Goal: Task Accomplishment & Management: Use online tool/utility

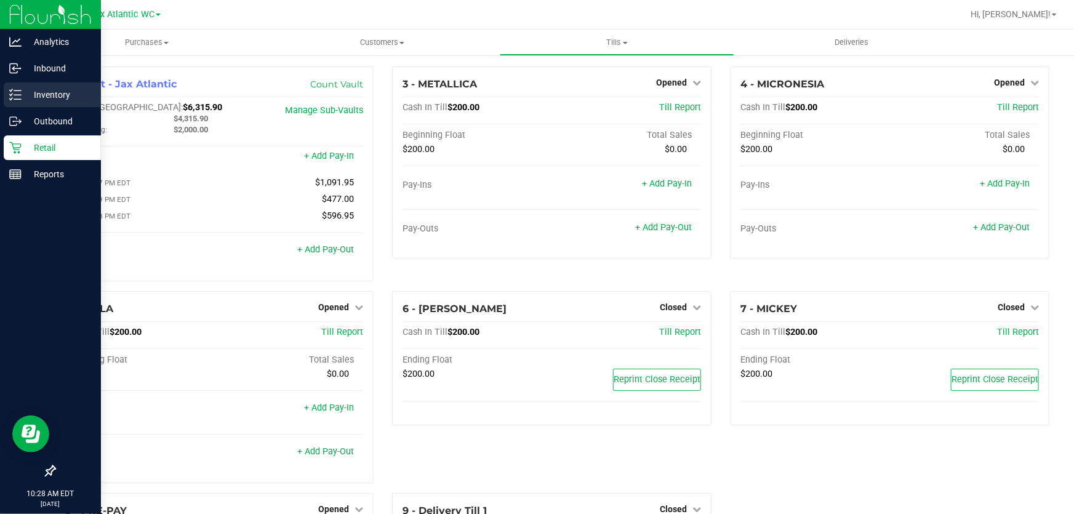
click at [60, 97] on p "Inventory" at bounding box center [59, 94] width 74 height 15
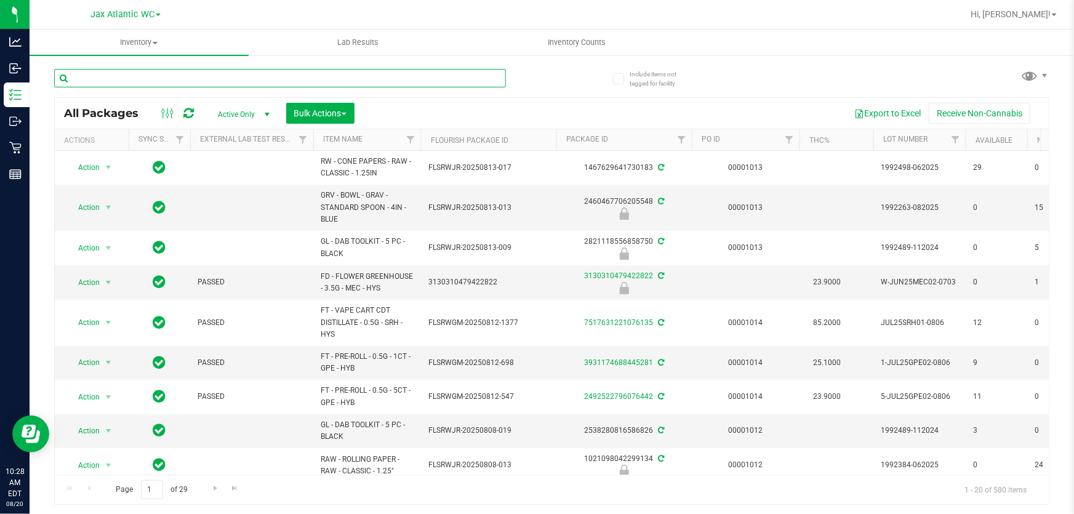
click at [174, 81] on input "text" at bounding box center [280, 78] width 452 height 18
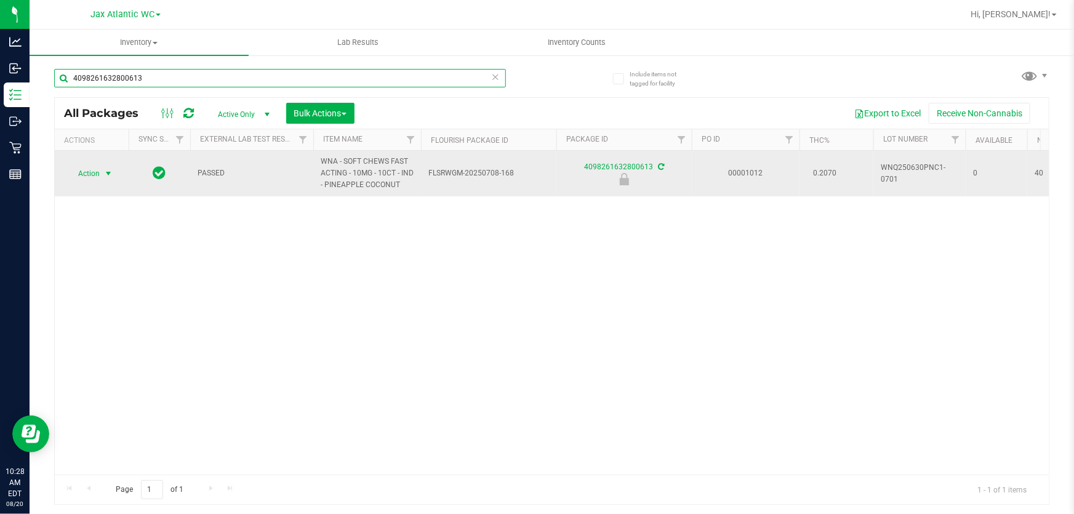
type input "4098261632800613"
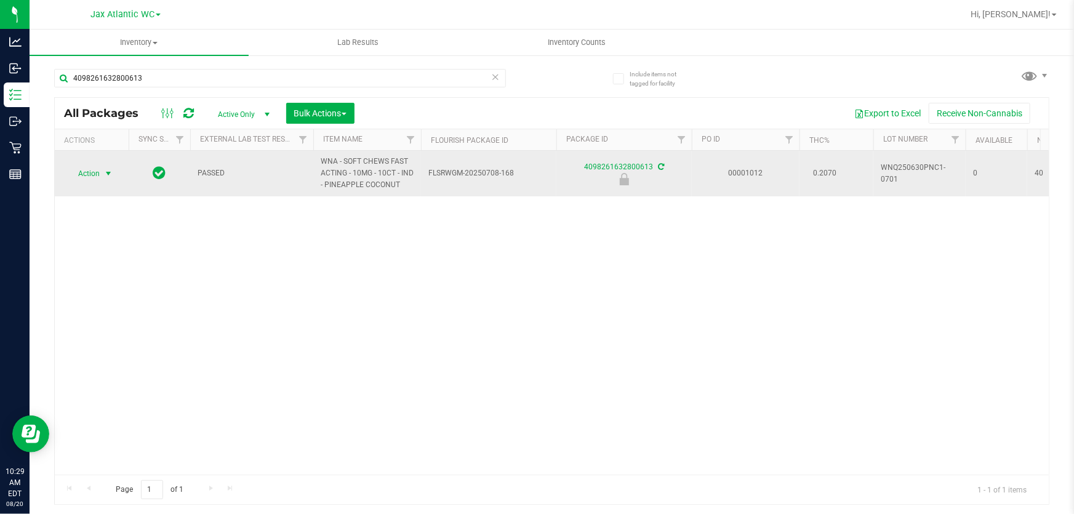
click at [92, 177] on span "Action" at bounding box center [83, 173] width 33 height 17
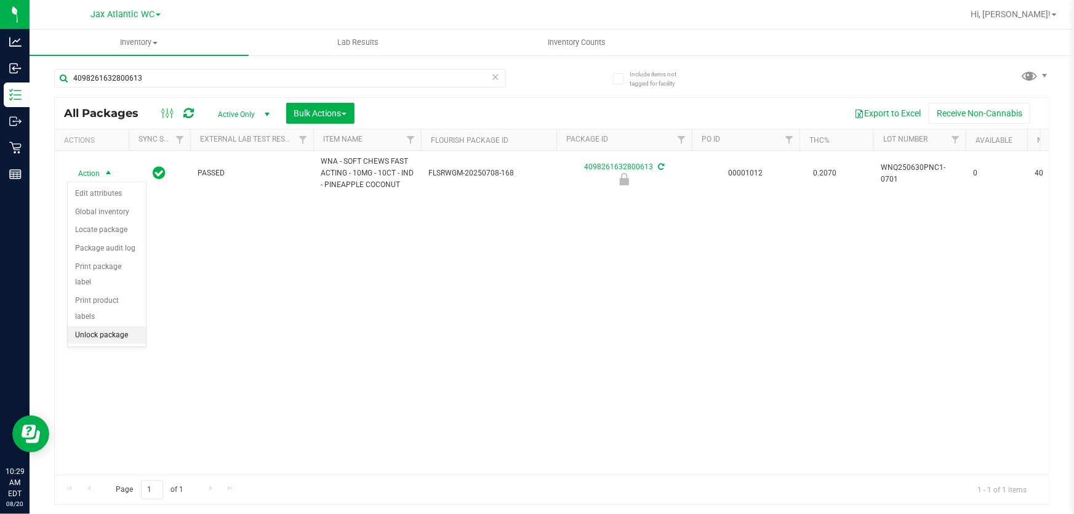
click at [108, 326] on li "Unlock package" at bounding box center [107, 335] width 78 height 18
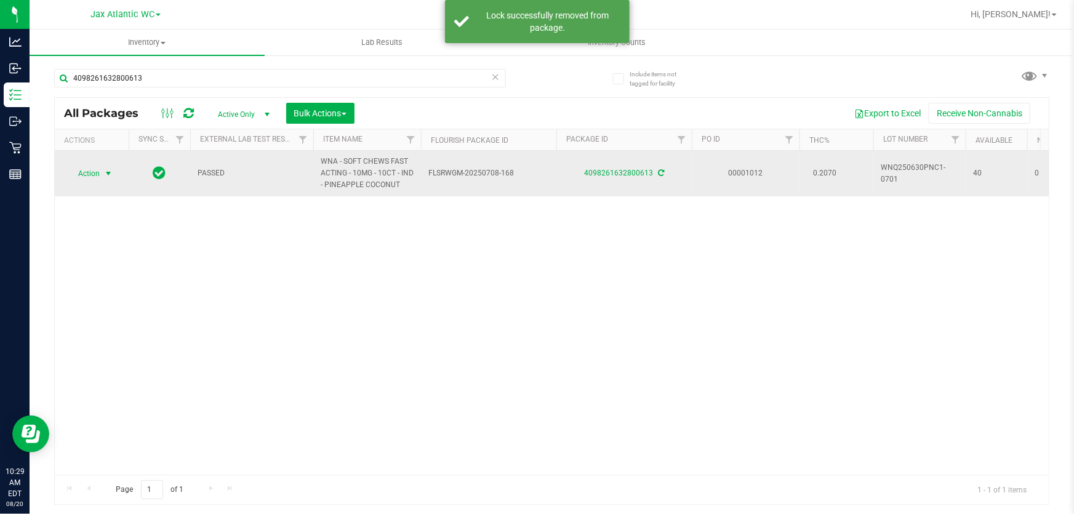
click at [110, 170] on span "select" at bounding box center [108, 174] width 10 height 10
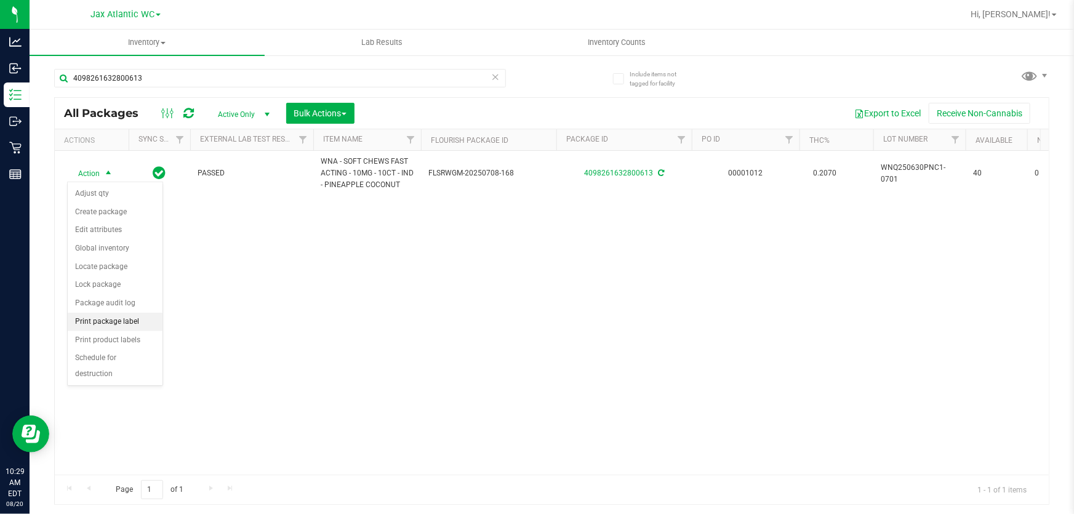
click at [143, 322] on li "Print package label" at bounding box center [115, 322] width 95 height 18
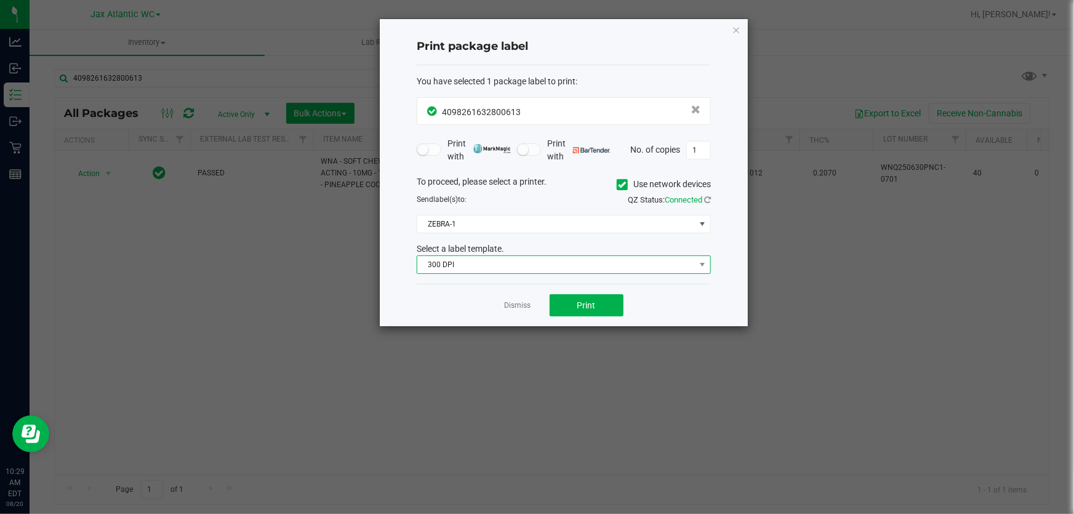
click at [572, 264] on span "300 DPI" at bounding box center [556, 264] width 278 height 17
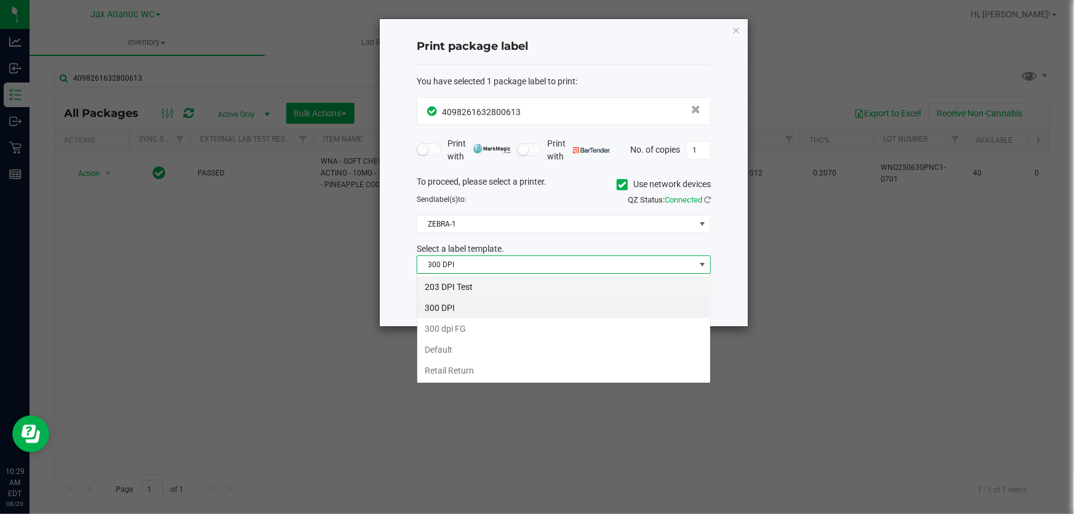
scroll to position [18, 294]
click at [527, 285] on li "203 DPI Test" at bounding box center [563, 286] width 293 height 21
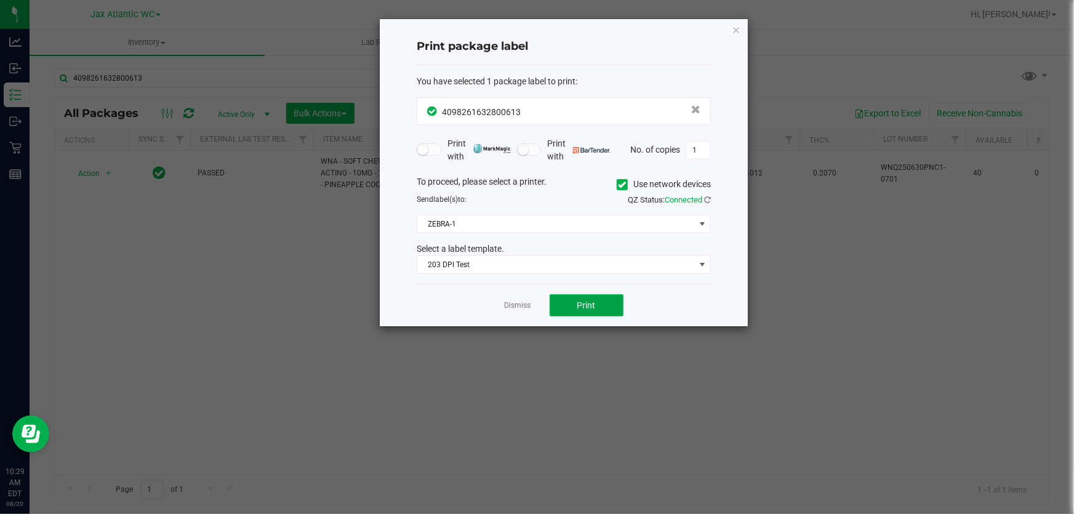
click at [614, 307] on button "Print" at bounding box center [587, 305] width 74 height 22
